Goal: Transaction & Acquisition: Subscribe to service/newsletter

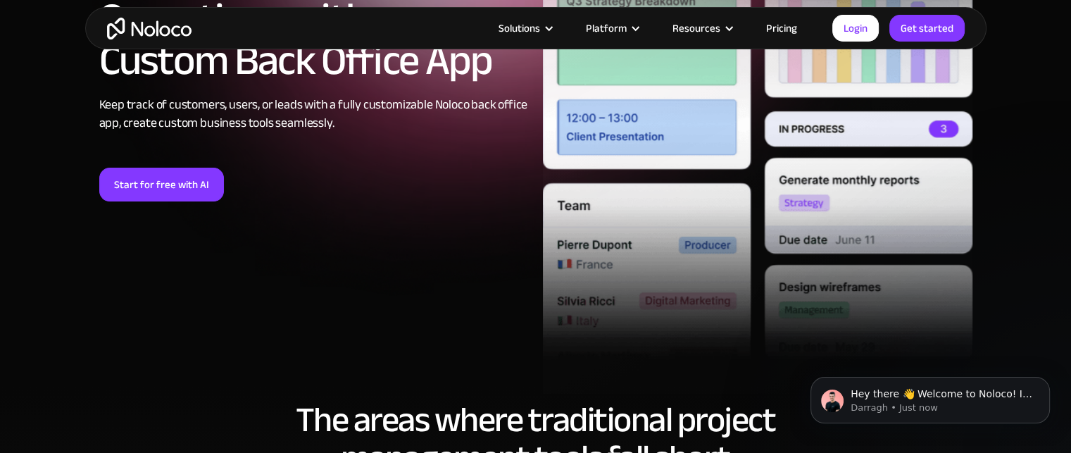
scroll to position [282, 0]
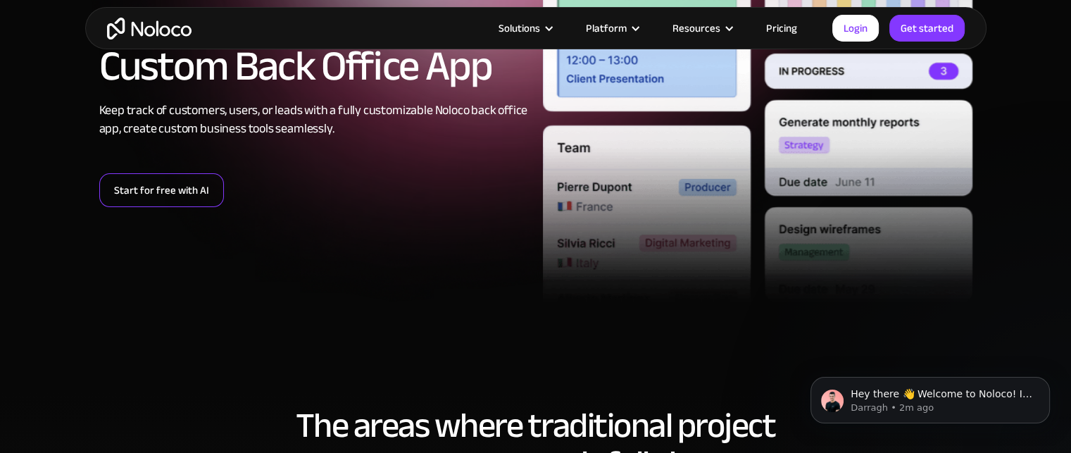
click at [118, 191] on link "Start for free with AI" at bounding box center [161, 190] width 125 height 34
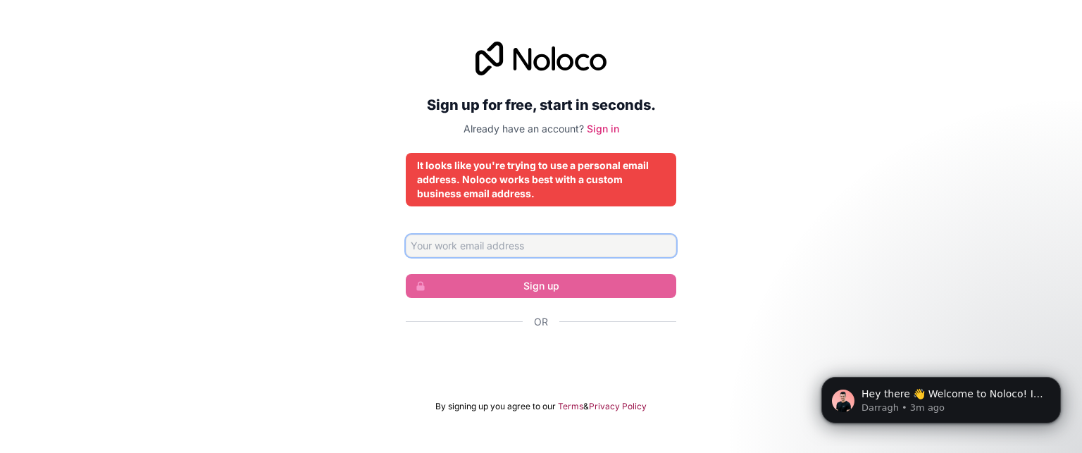
click at [513, 244] on input "Email address" at bounding box center [541, 246] width 270 height 23
type input "[PERSON_NAME][EMAIL_ADDRESS][PERSON_NAME][DOMAIN_NAME]"
